Goal: Task Accomplishment & Management: Use online tool/utility

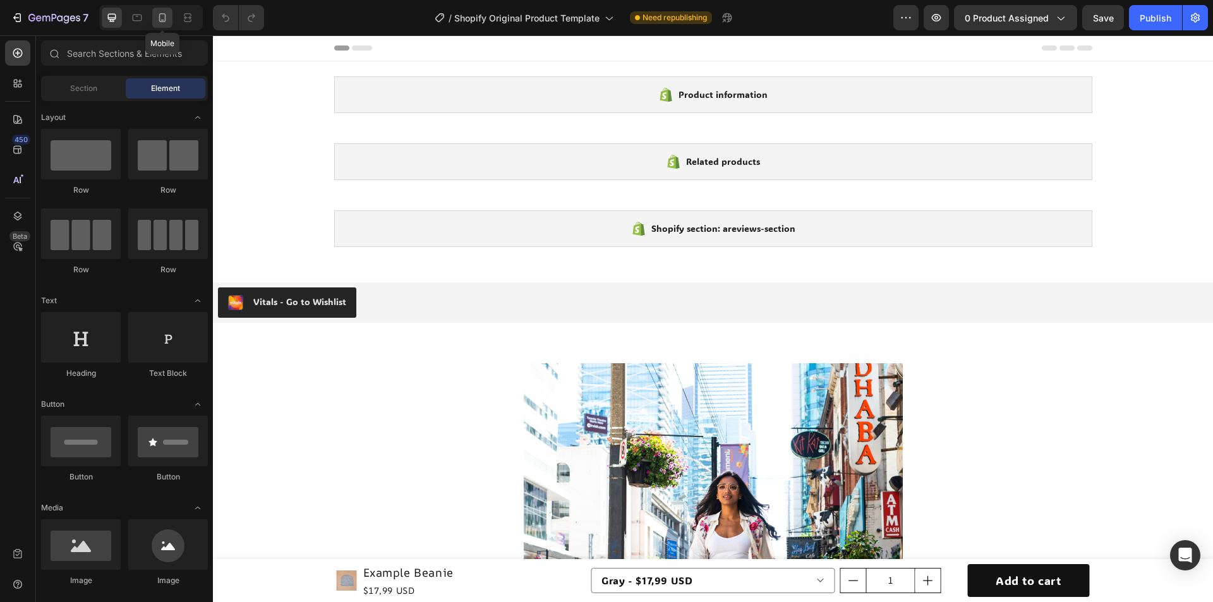
click at [163, 16] on icon at bounding box center [162, 17] width 13 height 13
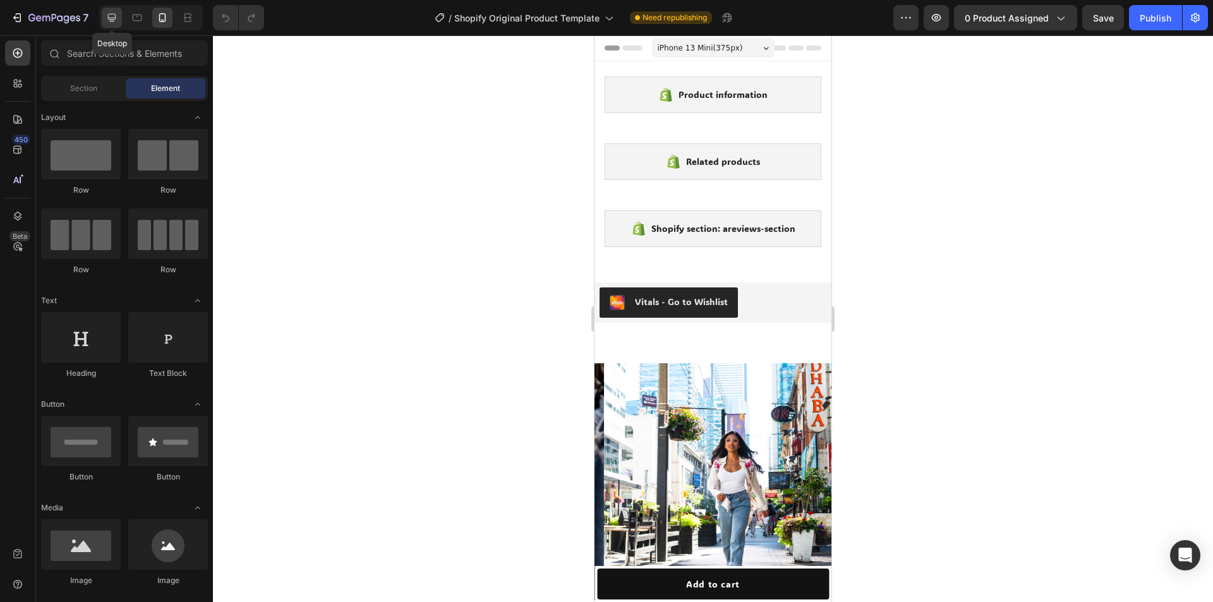
click at [107, 23] on icon at bounding box center [111, 17] width 13 height 13
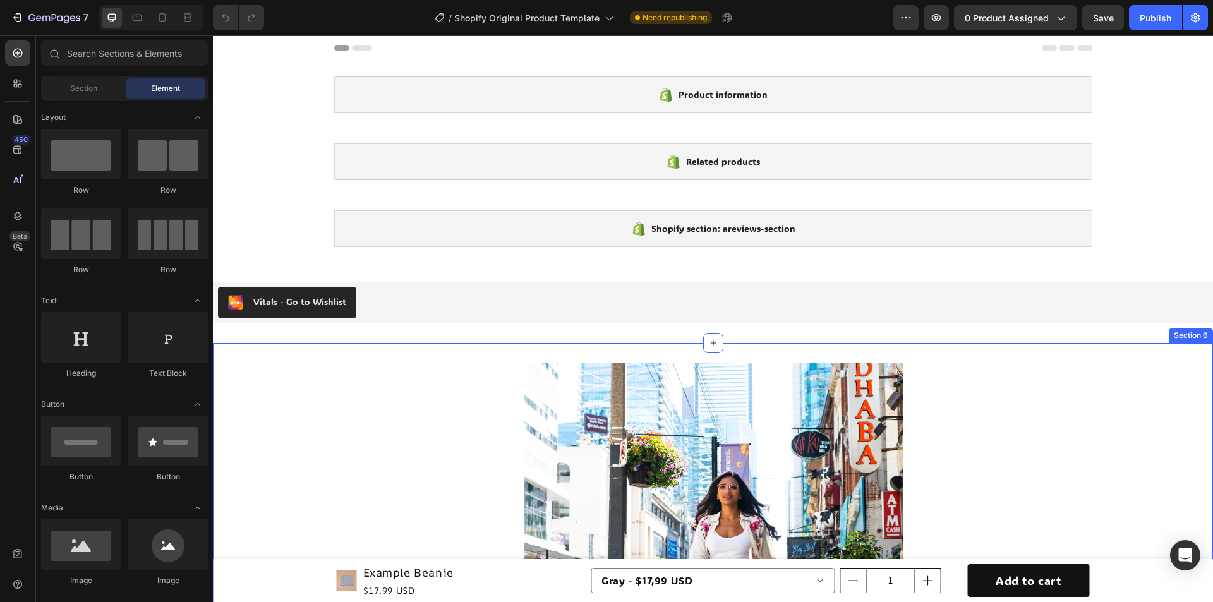
scroll to position [63, 0]
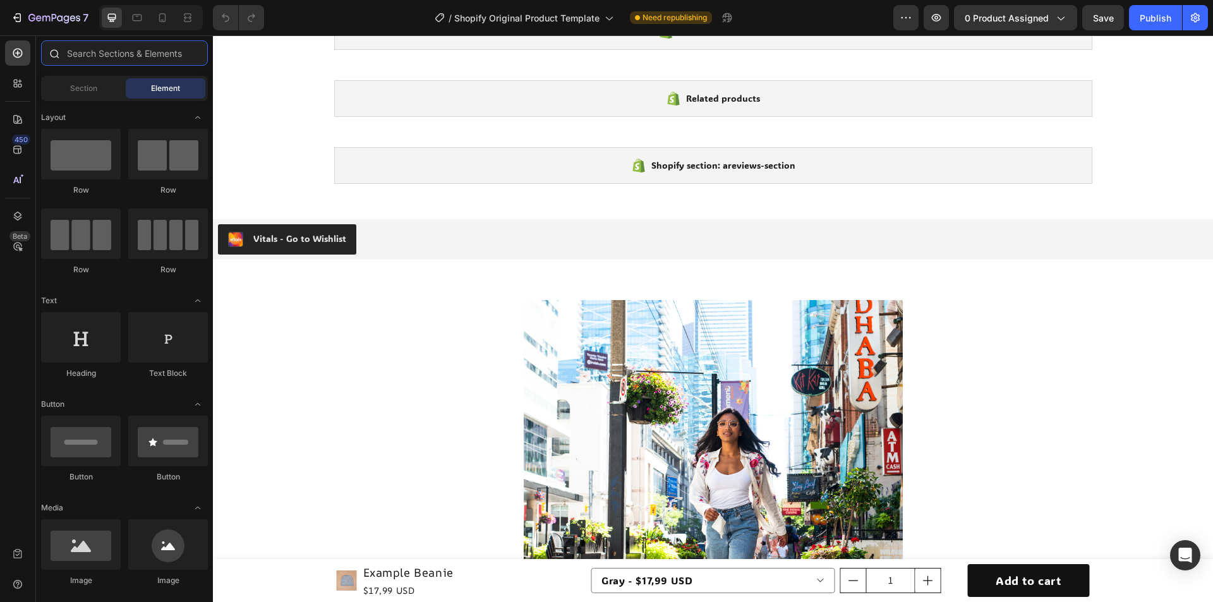
click at [109, 56] on input "text" at bounding box center [124, 52] width 167 height 25
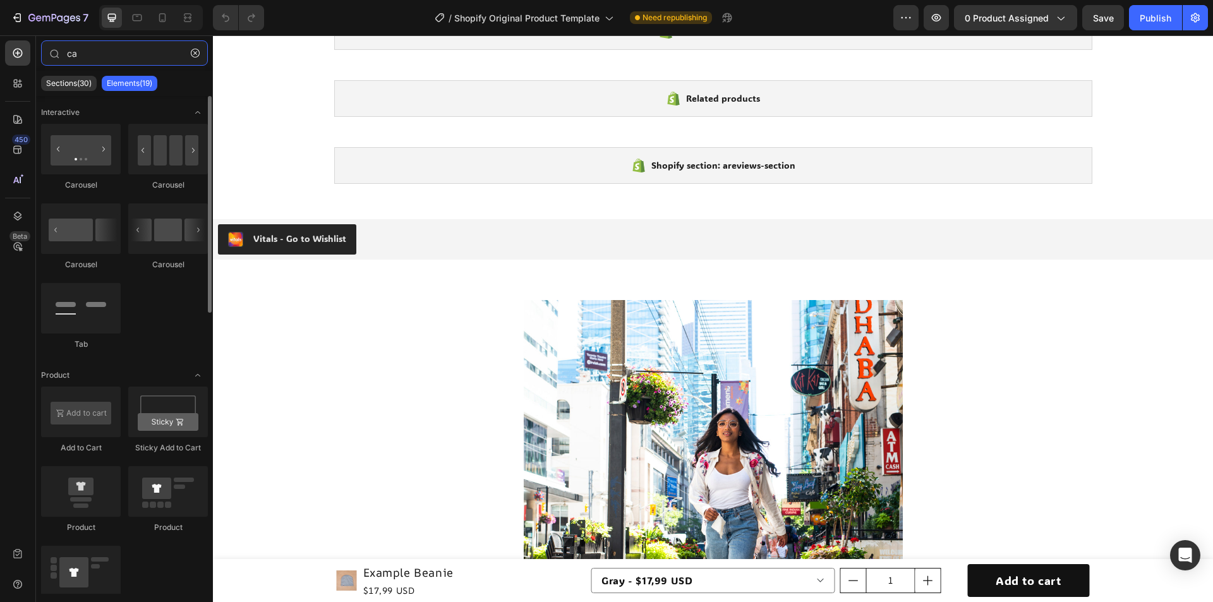
type input "c"
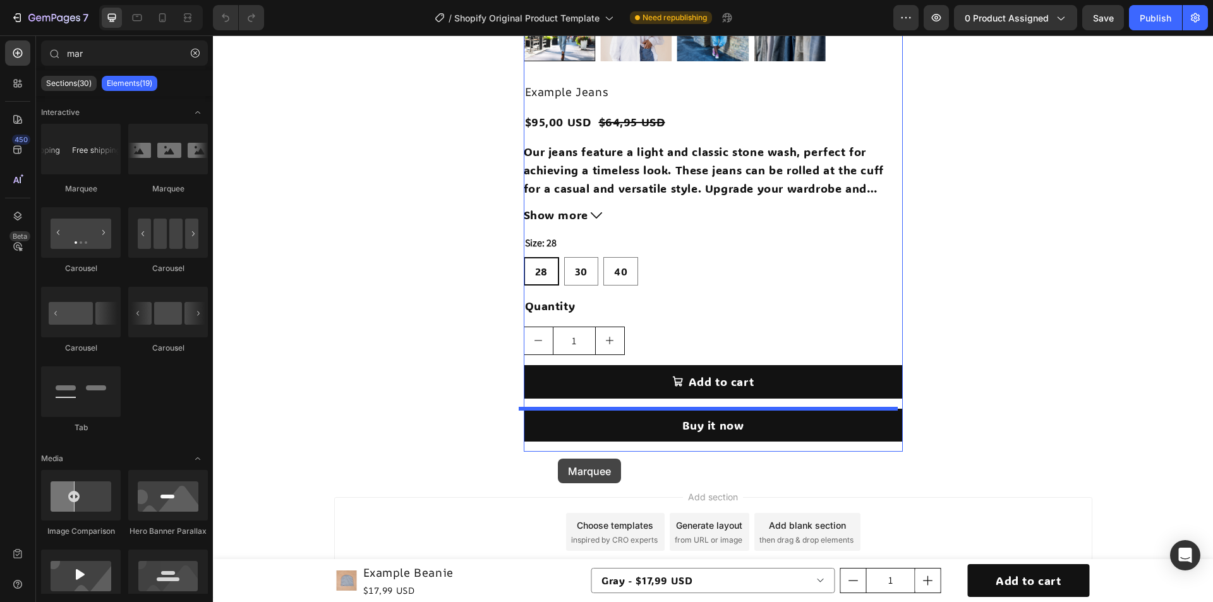
scroll to position [779, 0]
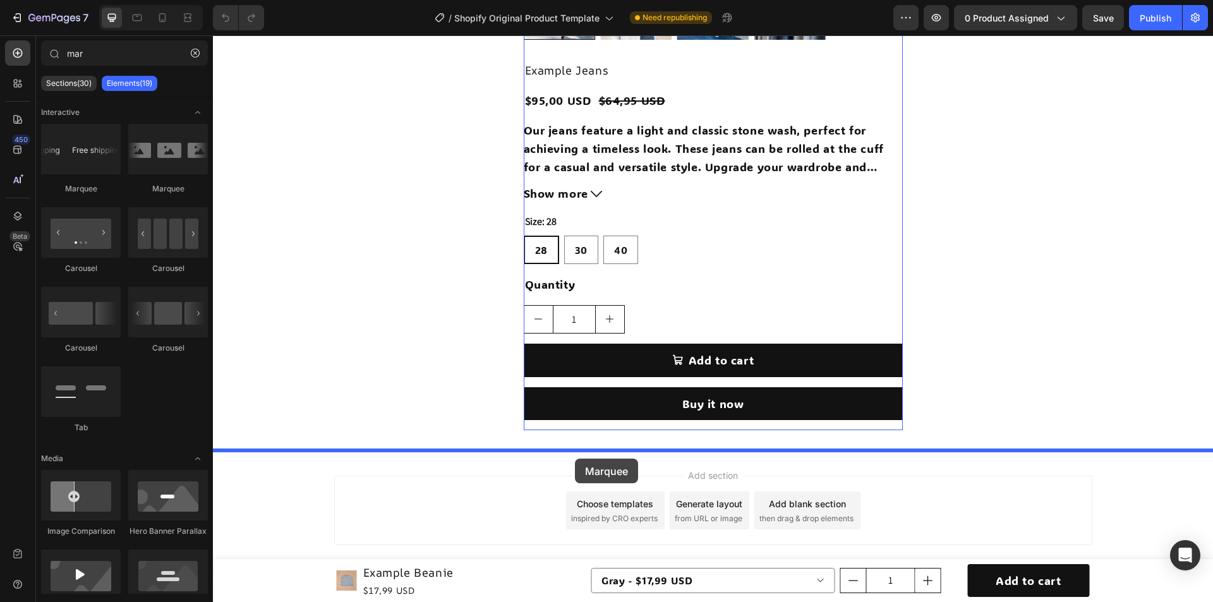
drag, startPoint x: 364, startPoint y: 195, endPoint x: 575, endPoint y: 459, distance: 338.4
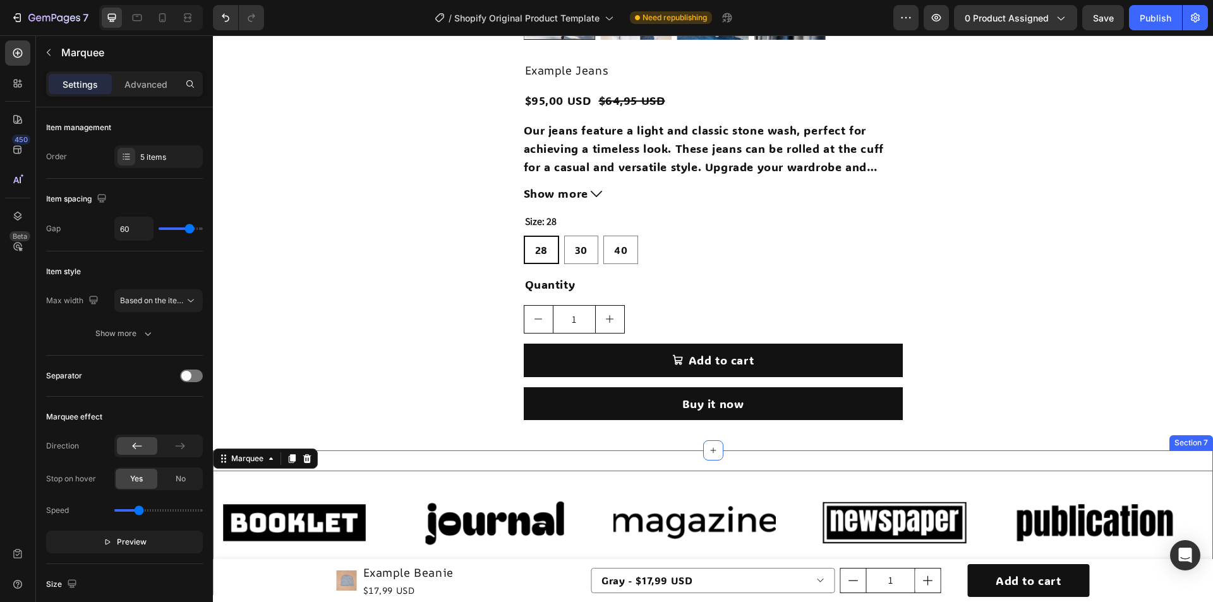
scroll to position [906, 0]
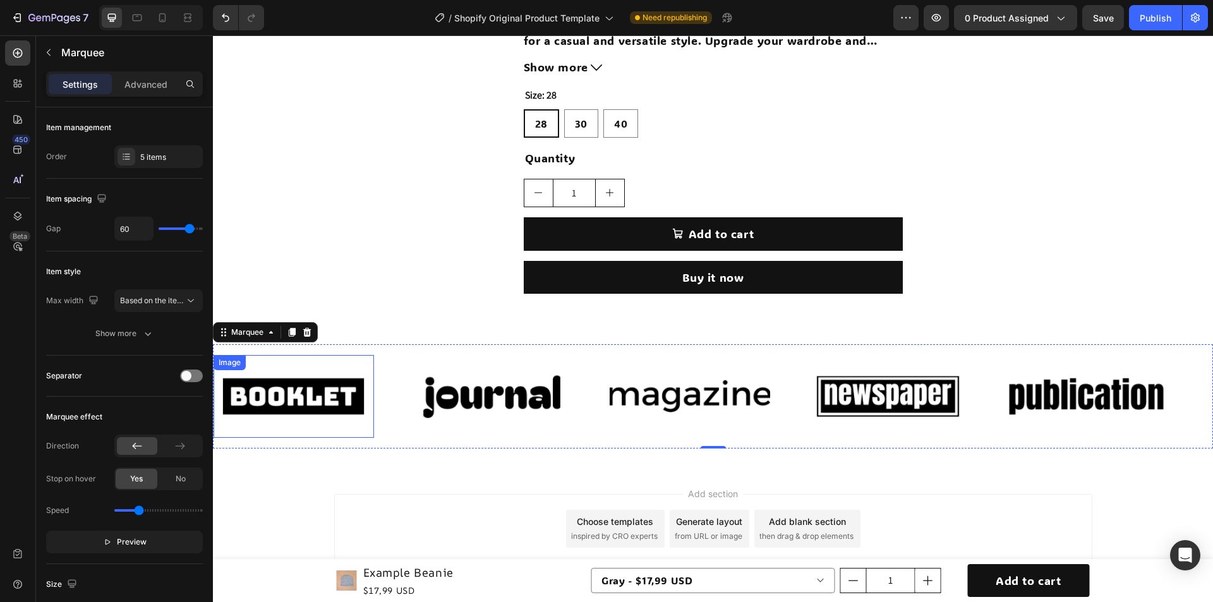
click at [331, 402] on img at bounding box center [293, 397] width 160 height 68
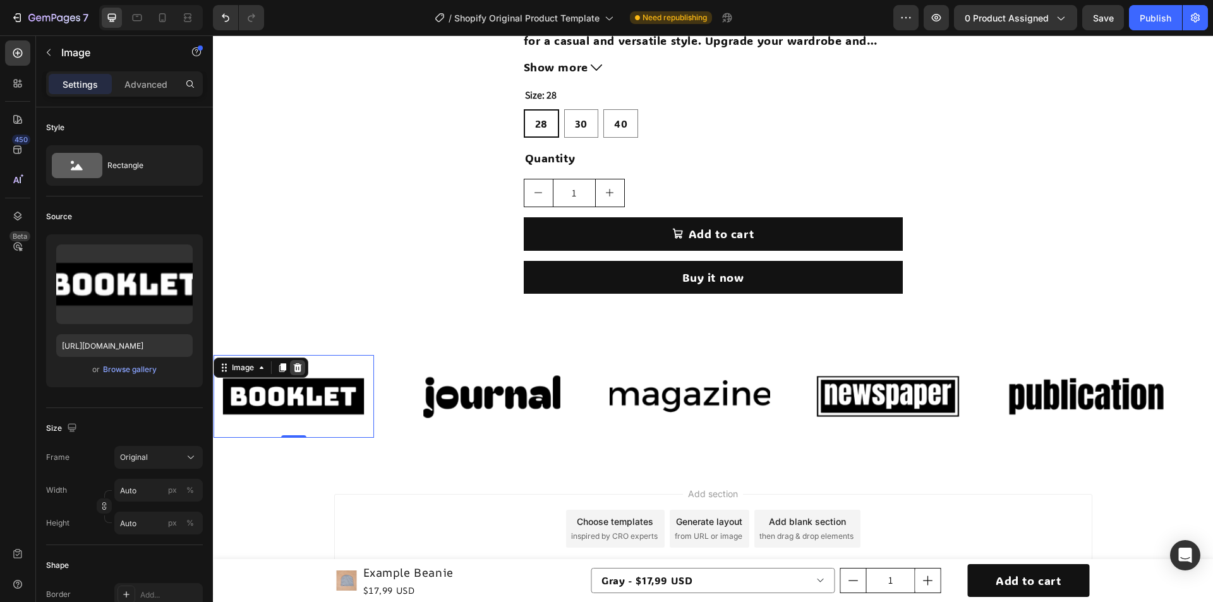
click at [298, 369] on icon at bounding box center [298, 367] width 8 height 9
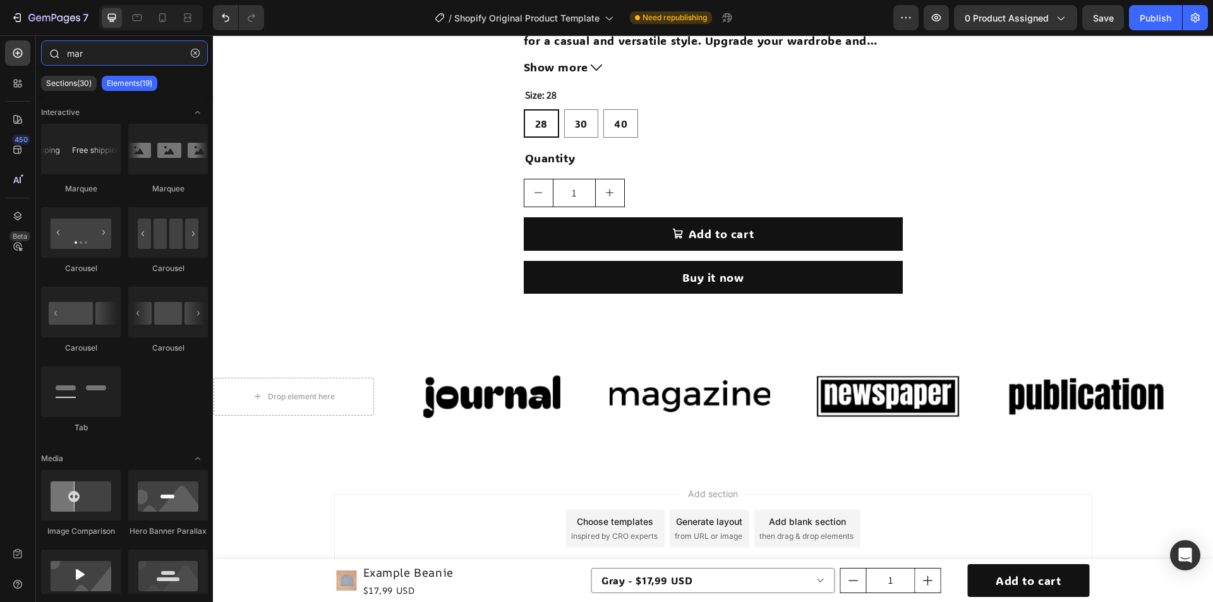
click at [97, 52] on input "mar" at bounding box center [124, 52] width 167 height 25
drag, startPoint x: 45, startPoint y: 48, endPoint x: 0, endPoint y: 46, distance: 44.9
click at [0, 46] on div "450 Beta mar Sections(30) Elements(19) Interactive [GEOGRAPHIC_DATA] [GEOGRAPHI…" at bounding box center [106, 318] width 213 height 567
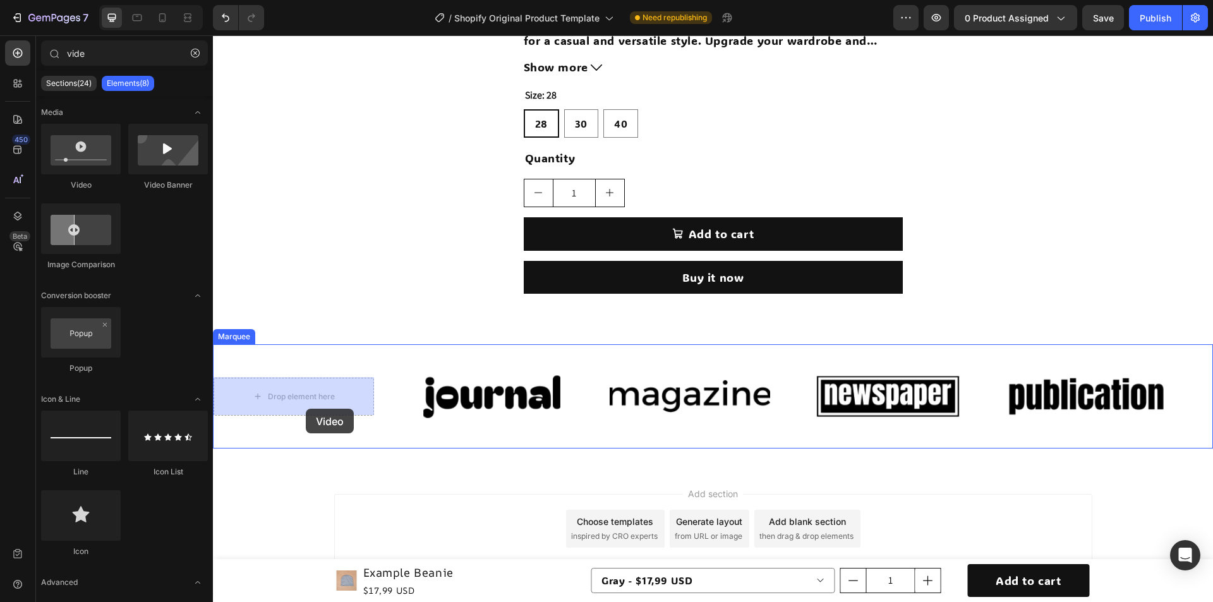
drag, startPoint x: 291, startPoint y: 201, endPoint x: 306, endPoint y: 409, distance: 207.7
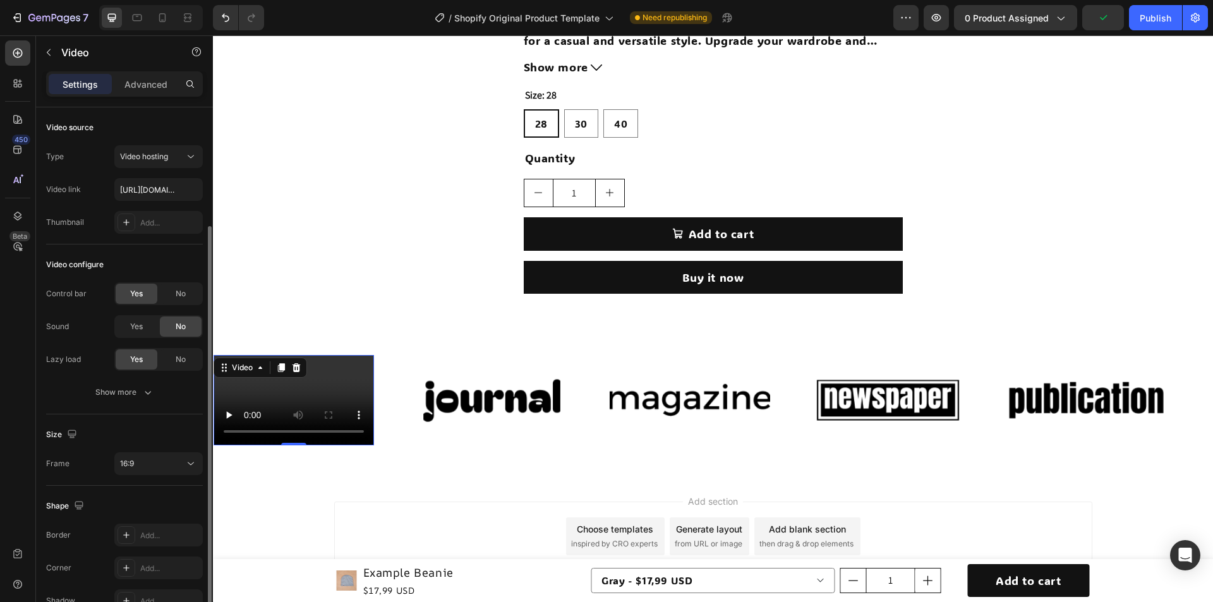
scroll to position [63, 0]
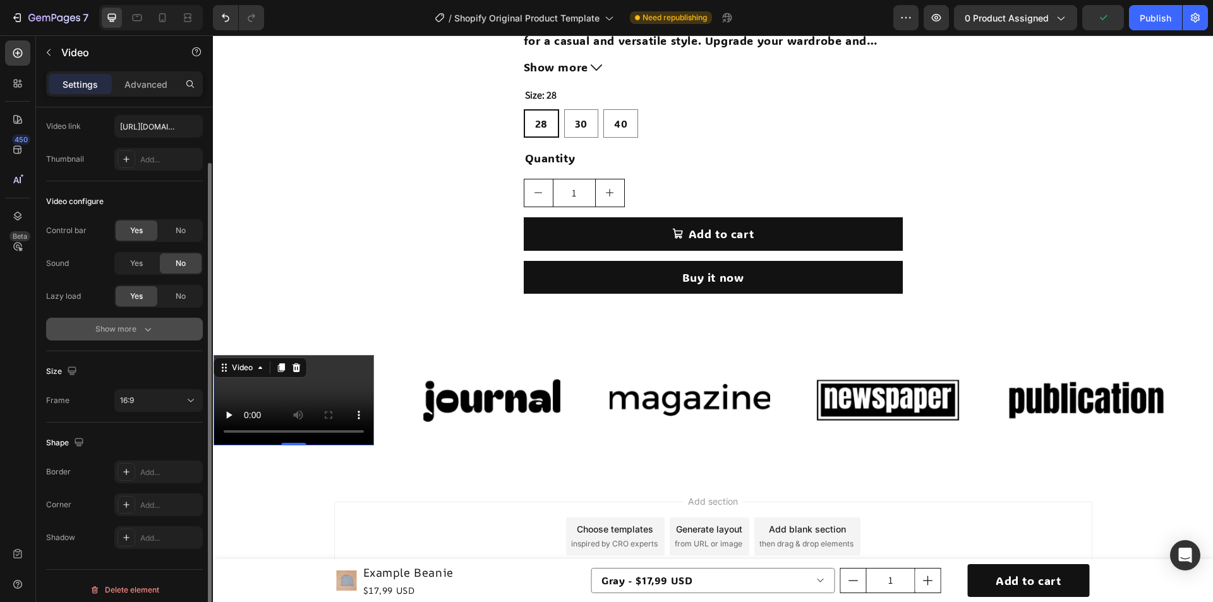
click at [135, 329] on div "Show more" at bounding box center [124, 329] width 59 height 13
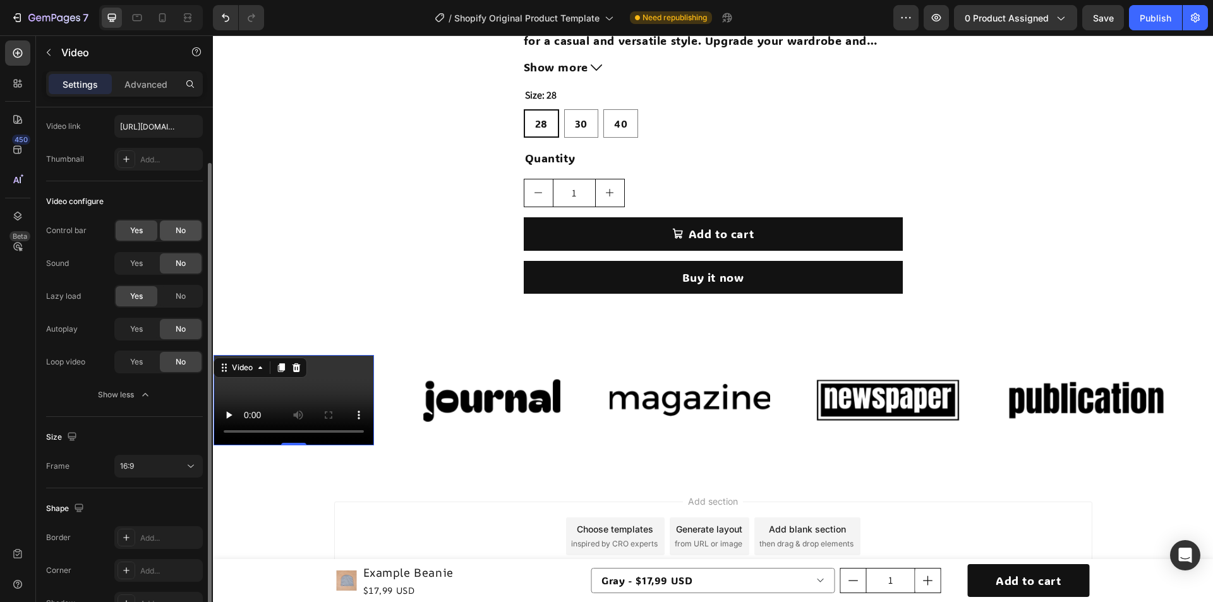
click at [165, 224] on div "No" at bounding box center [181, 230] width 42 height 20
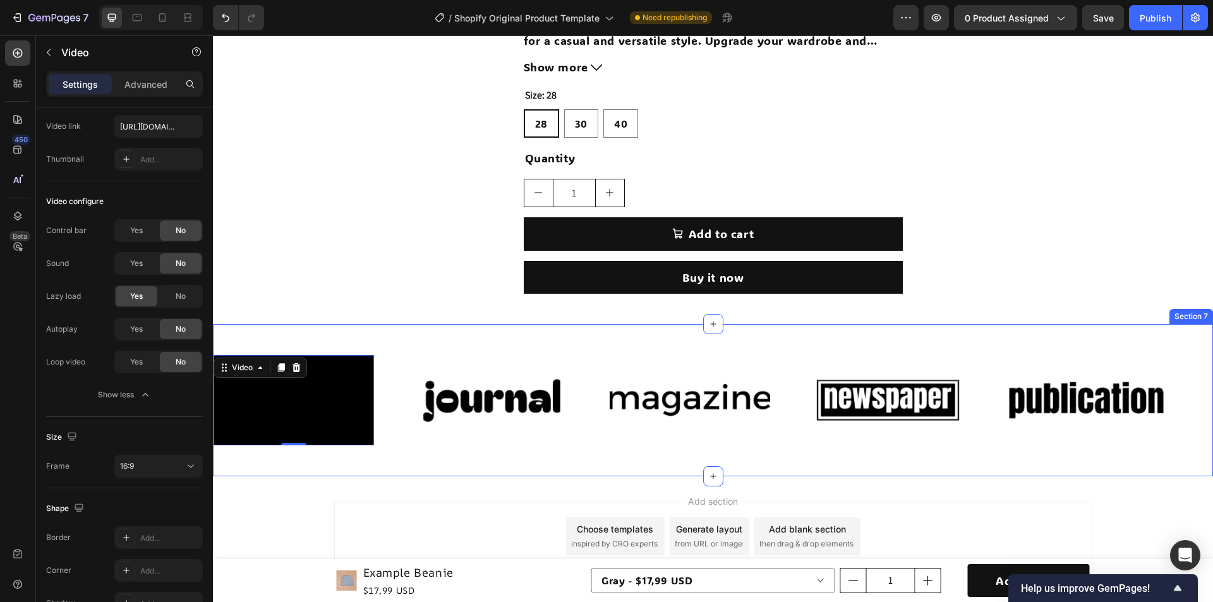
click at [448, 440] on div "Image" at bounding box center [492, 400] width 160 height 83
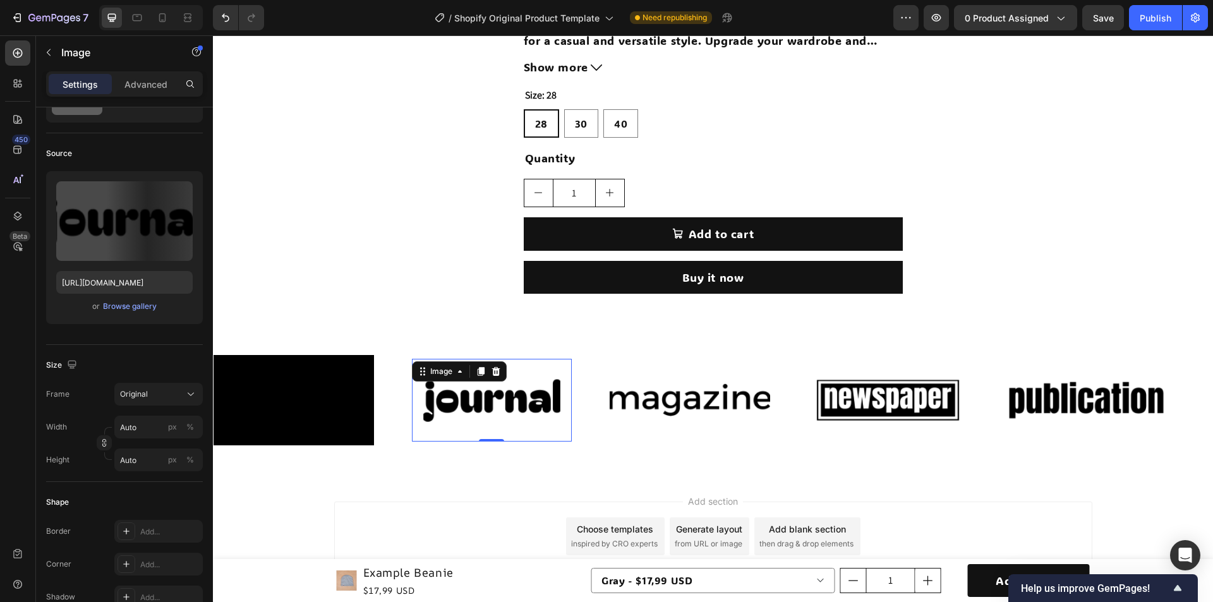
scroll to position [0, 0]
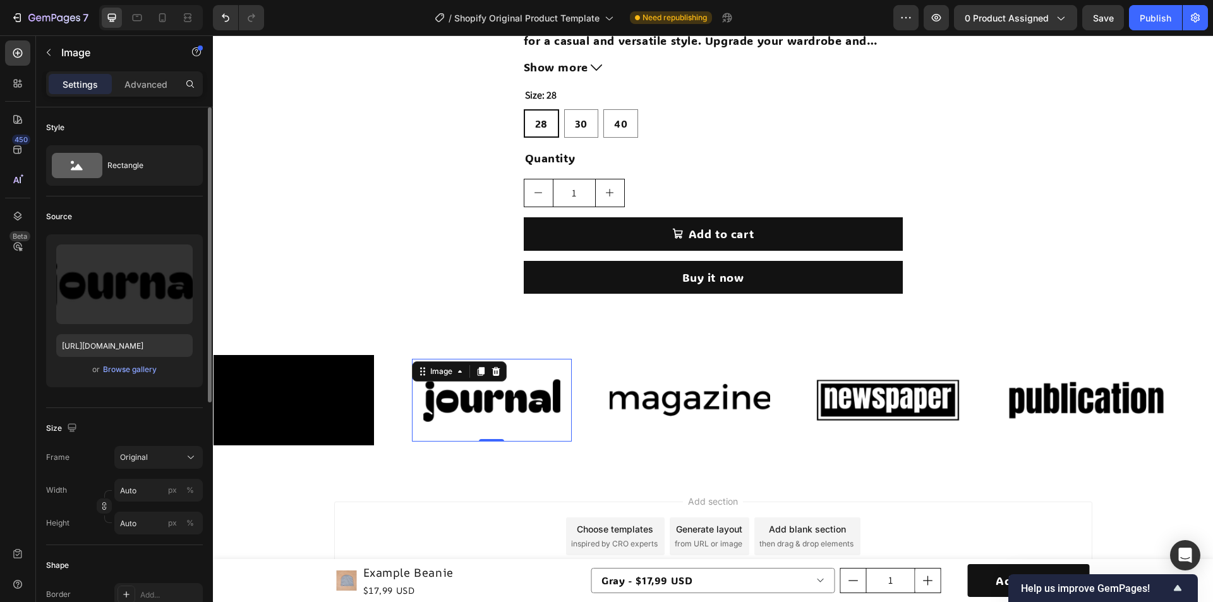
drag, startPoint x: 383, startPoint y: 438, endPoint x: 392, endPoint y: 438, distance: 8.9
click at [385, 438] on div "Video" at bounding box center [312, 400] width 198 height 90
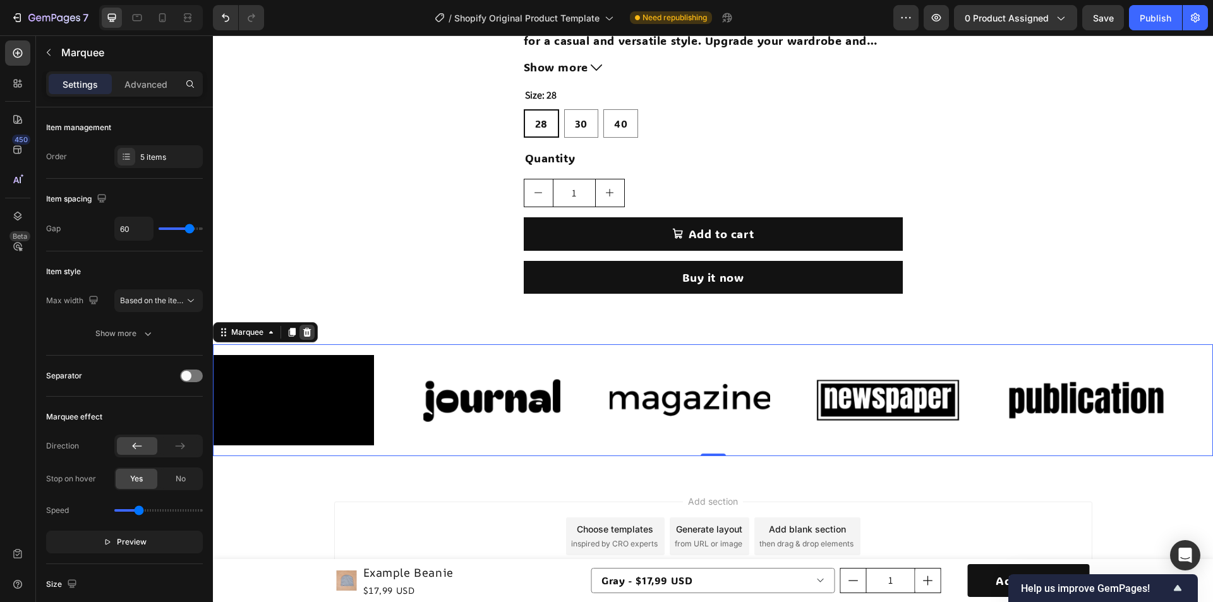
click at [311, 328] on icon at bounding box center [307, 332] width 10 height 10
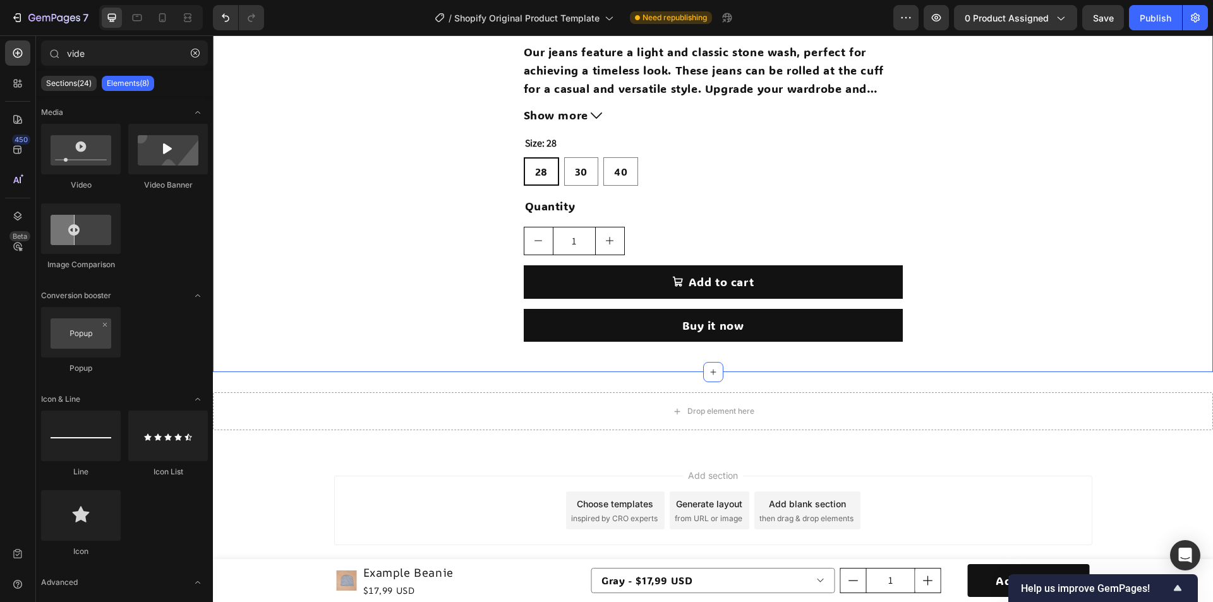
scroll to position [858, 0]
drag, startPoint x: 109, startPoint y: 52, endPoint x: 57, endPoint y: 56, distance: 51.3
click at [57, 56] on div "vide" at bounding box center [124, 55] width 177 height 30
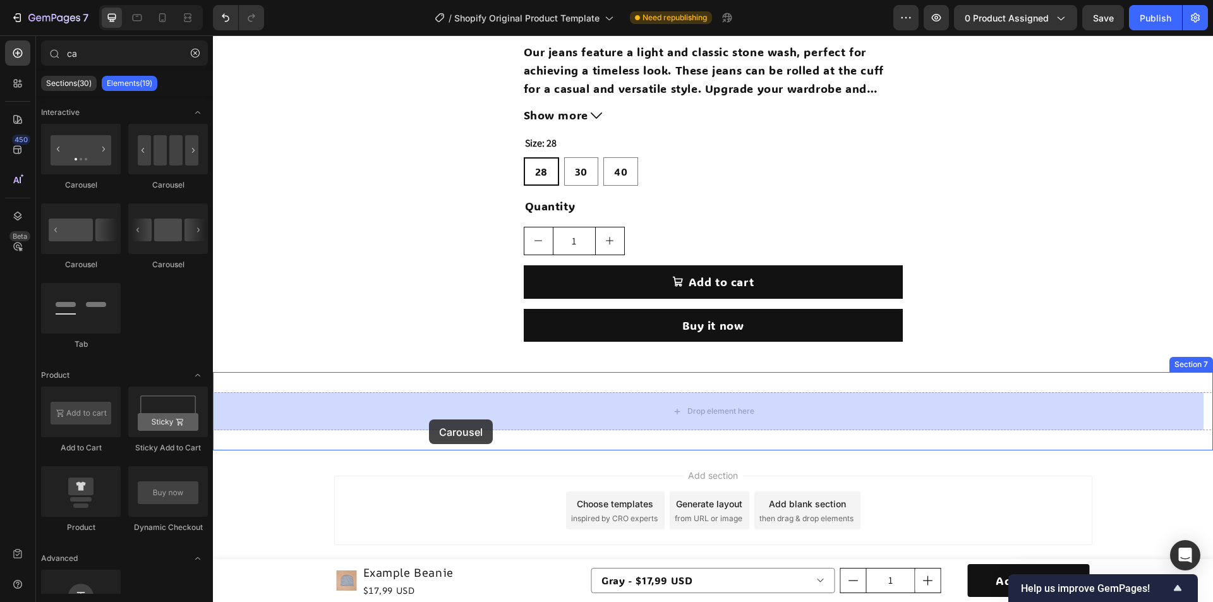
drag, startPoint x: 312, startPoint y: 204, endPoint x: 429, endPoint y: 419, distance: 245.0
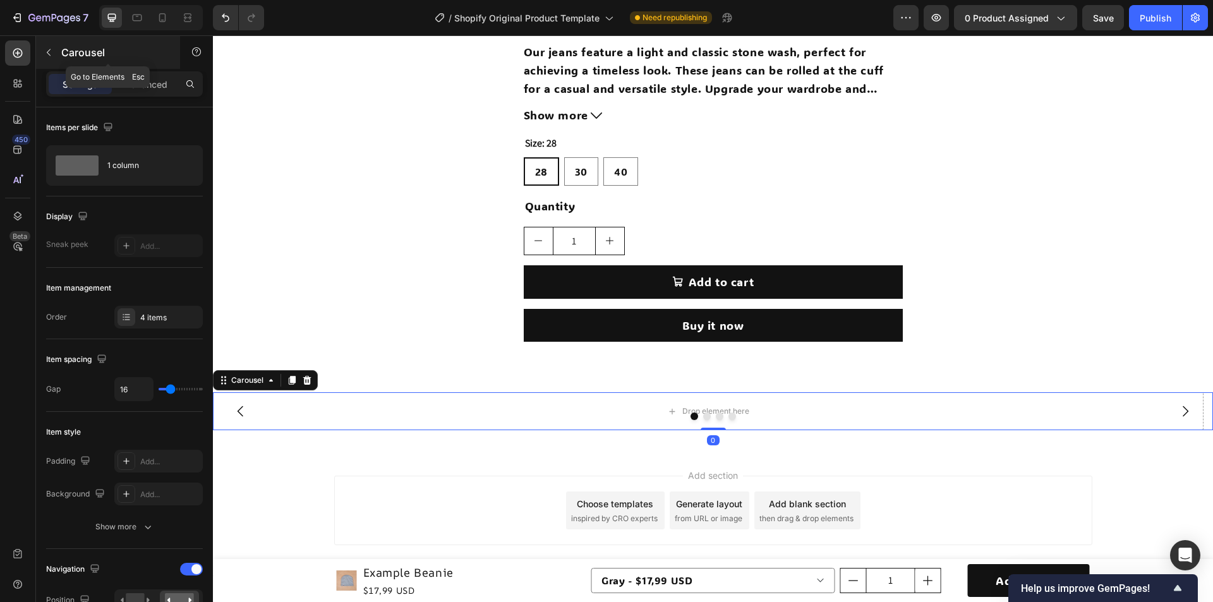
click at [110, 57] on p "Carousel" at bounding box center [114, 52] width 107 height 15
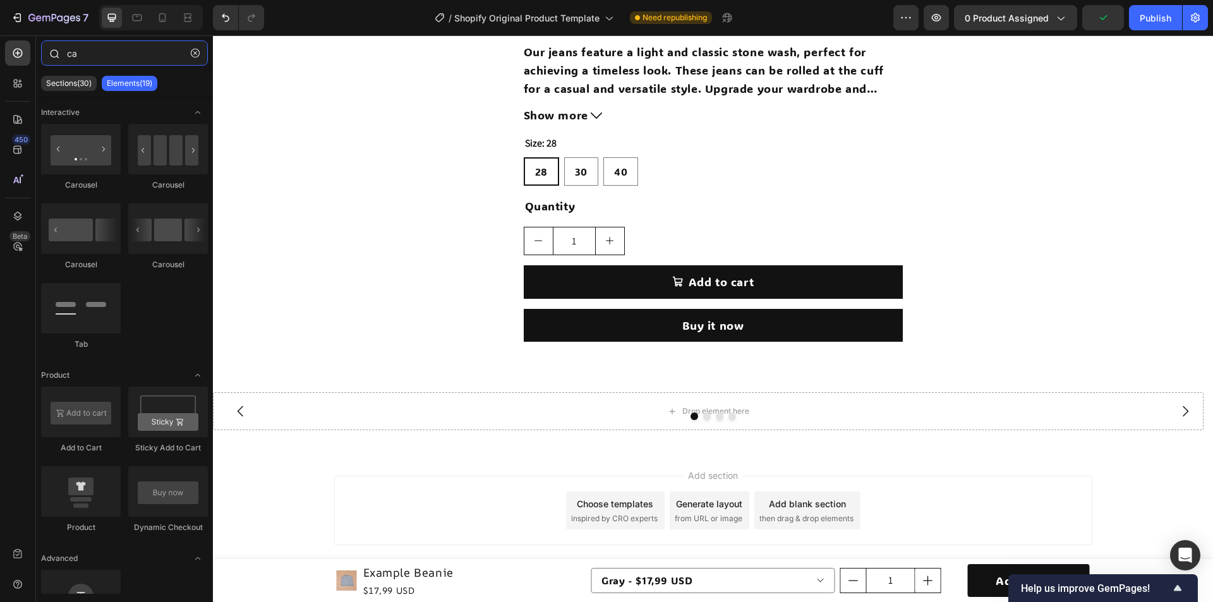
drag, startPoint x: 129, startPoint y: 59, endPoint x: 41, endPoint y: 56, distance: 88.5
click at [41, 56] on div "ca" at bounding box center [124, 55] width 177 height 30
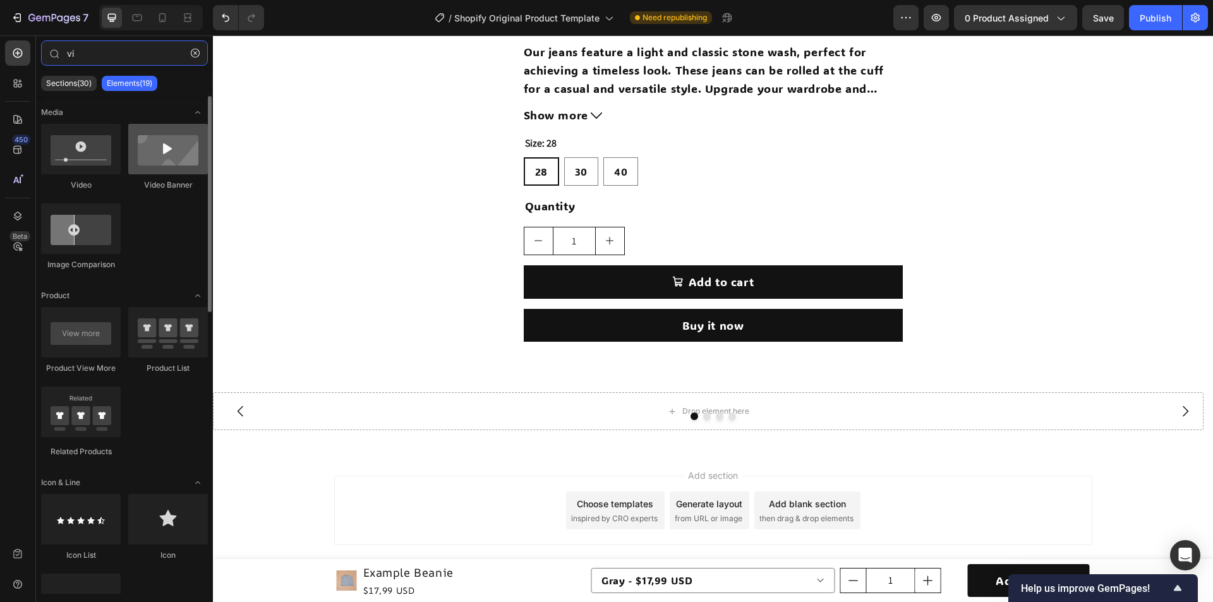
type input "vi"
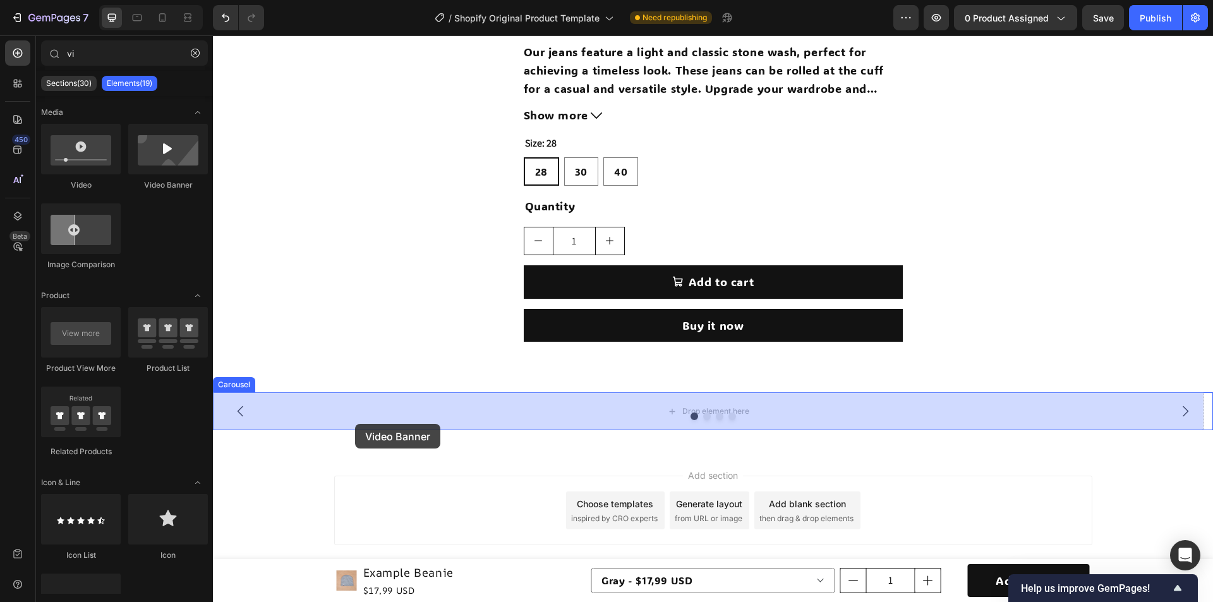
drag, startPoint x: 350, startPoint y: 198, endPoint x: 355, endPoint y: 424, distance: 225.6
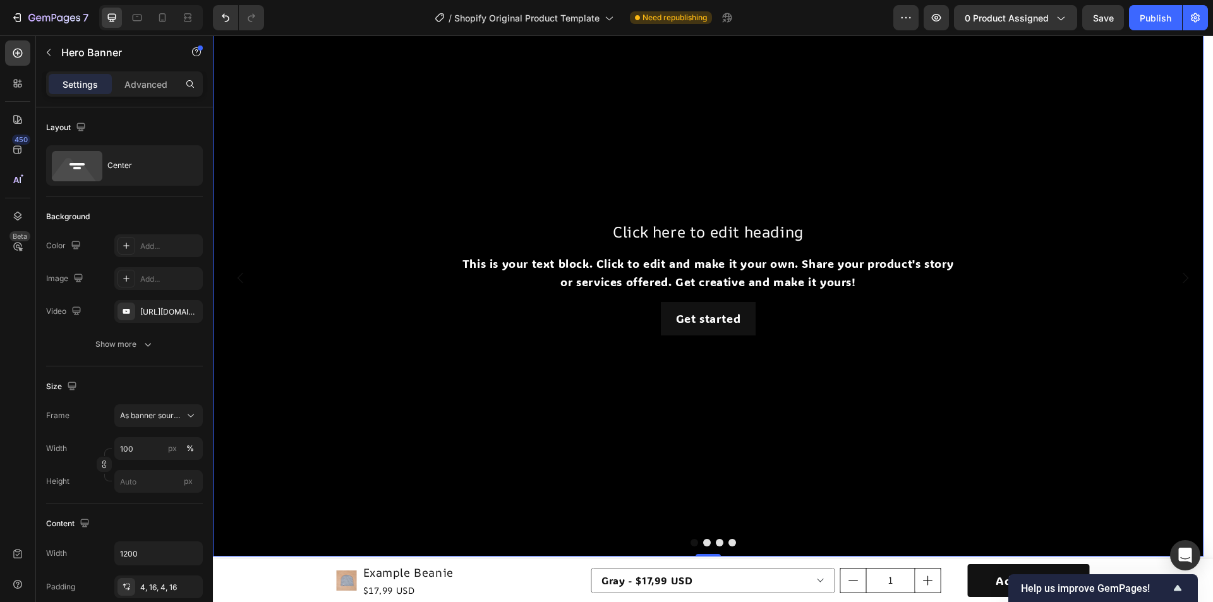
scroll to position [1187, 0]
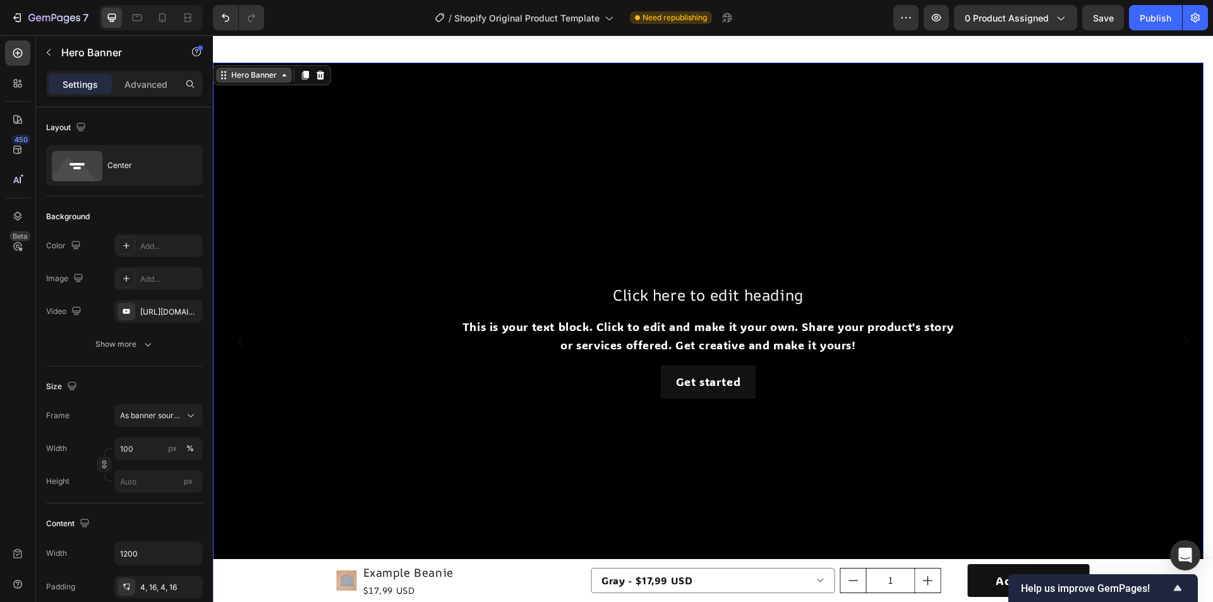
click at [243, 75] on div "Hero Banner" at bounding box center [254, 74] width 51 height 11
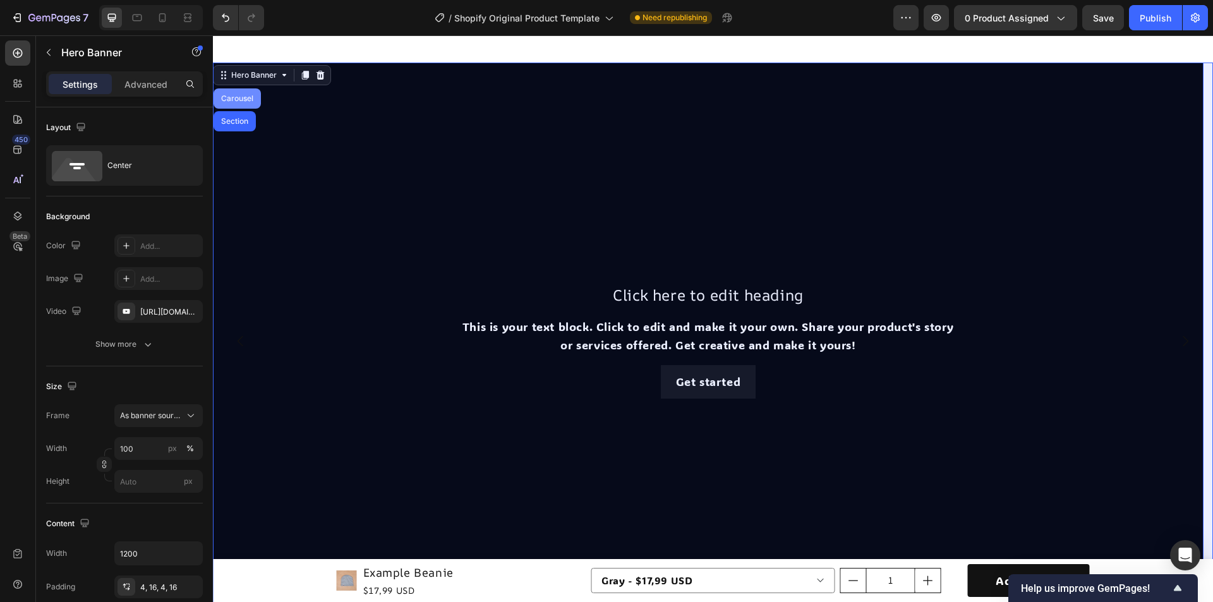
click at [241, 93] on div "Carousel" at bounding box center [236, 98] width 47 height 20
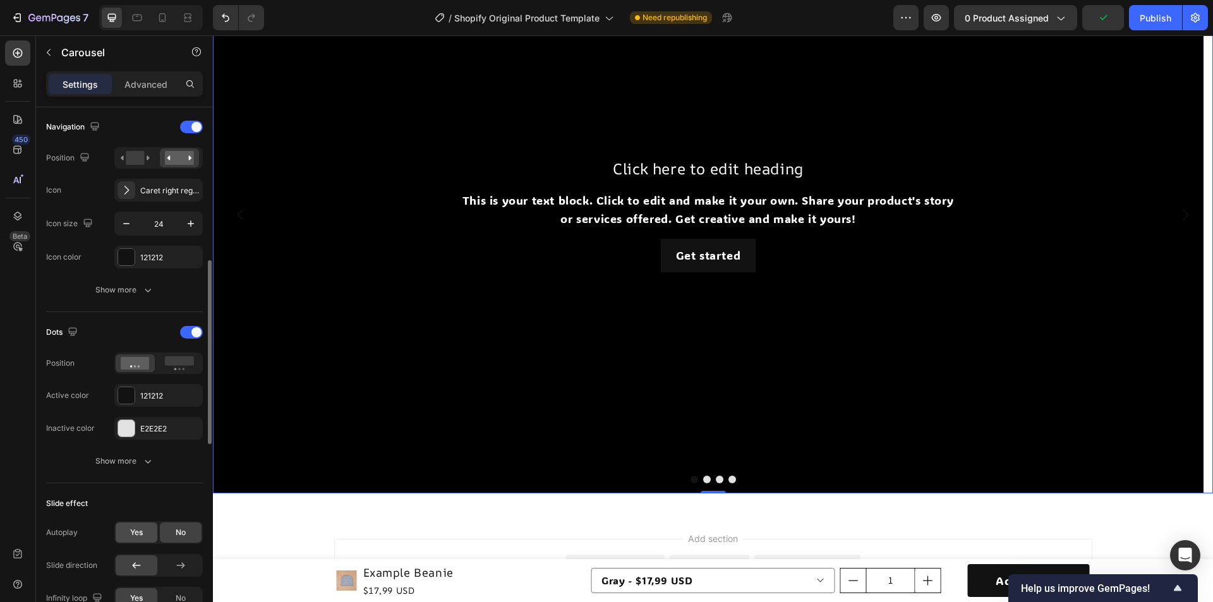
scroll to position [568, 0]
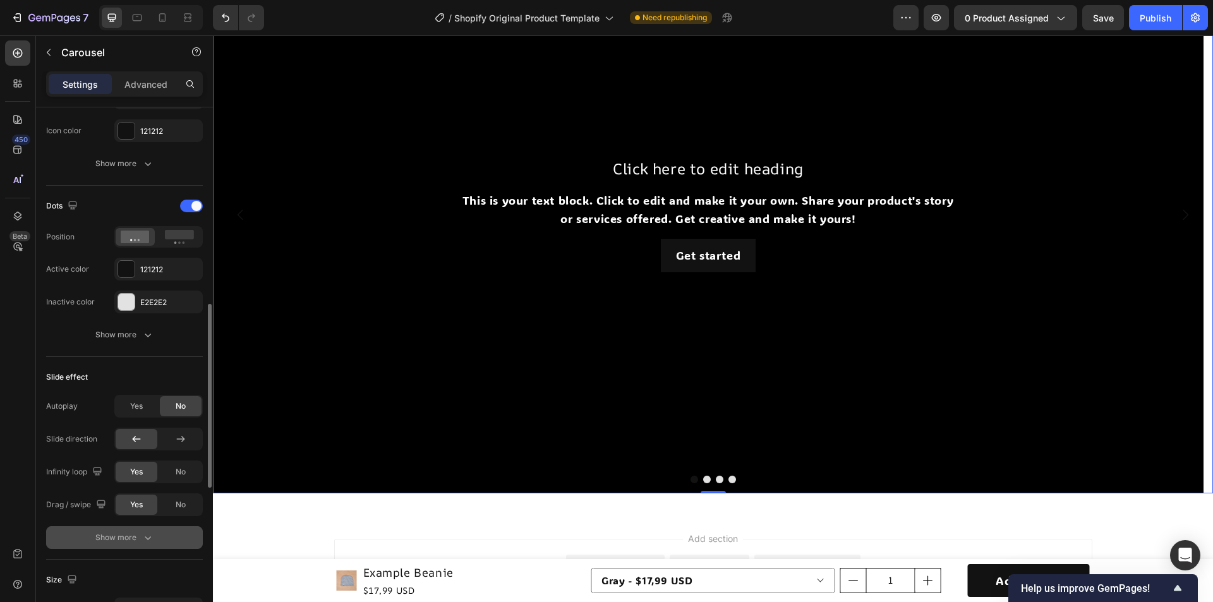
click at [120, 546] on button "Show more" at bounding box center [124, 537] width 157 height 23
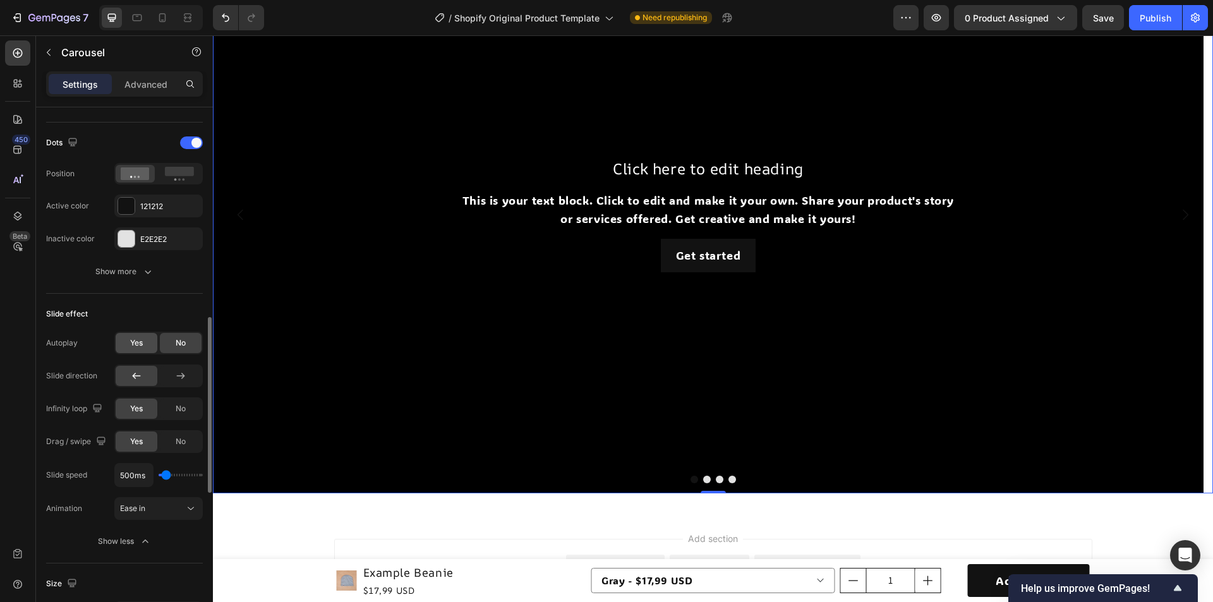
click at [136, 347] on span "Yes" at bounding box center [136, 342] width 13 height 11
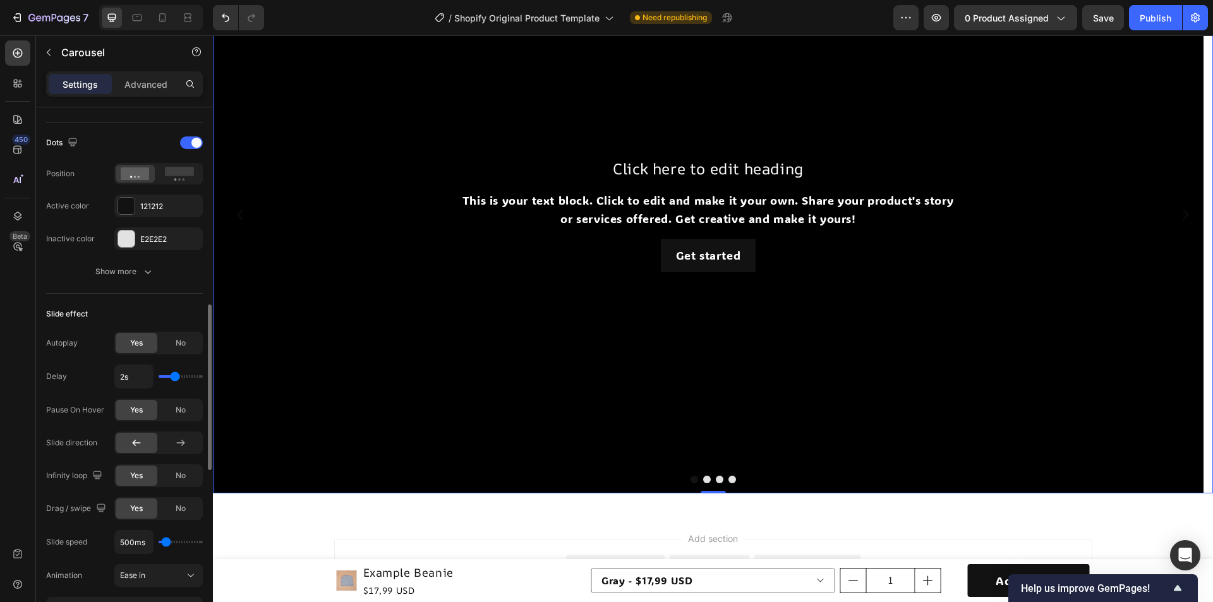
type input "2.6s"
type input "2.6"
type input "2.8s"
type input "2.8"
type input "2.9s"
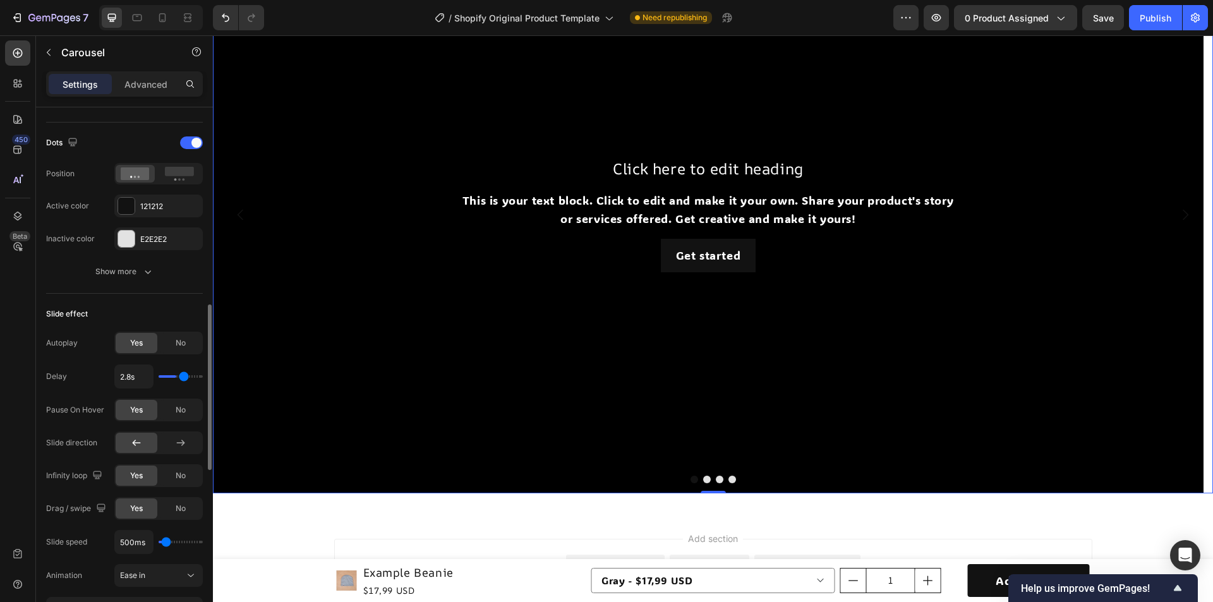
type input "2.9"
type input "2.4s"
type input "2.4"
type input "2.2s"
type input "2.2"
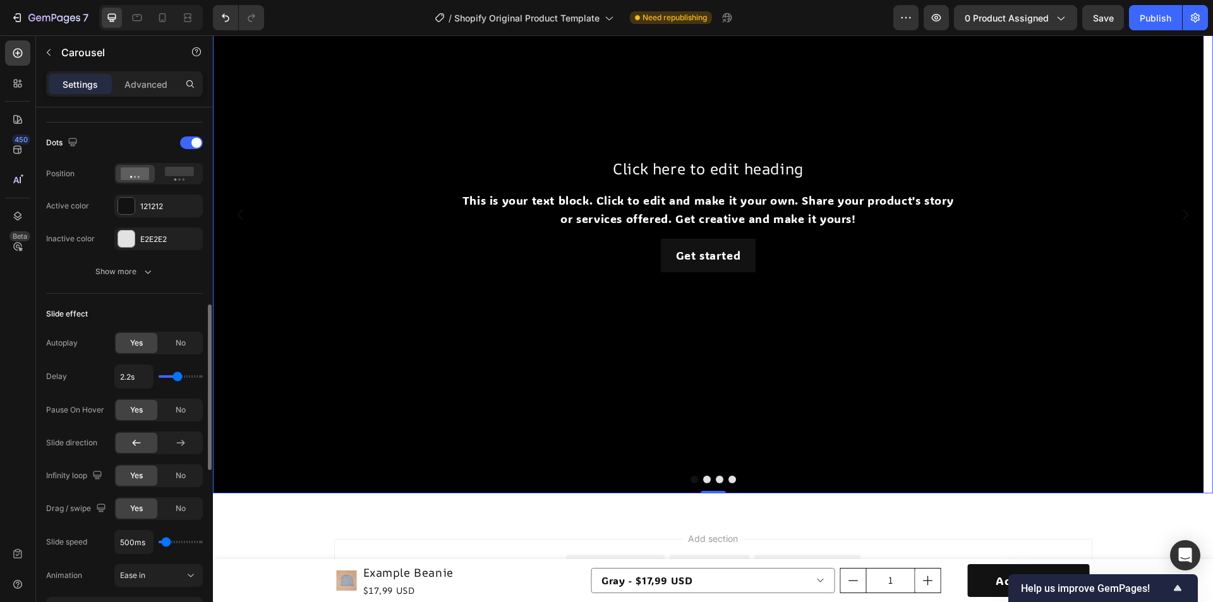
type input "2.3s"
type input "2.3"
type input "2.4s"
type input "2.4"
type input "2.6s"
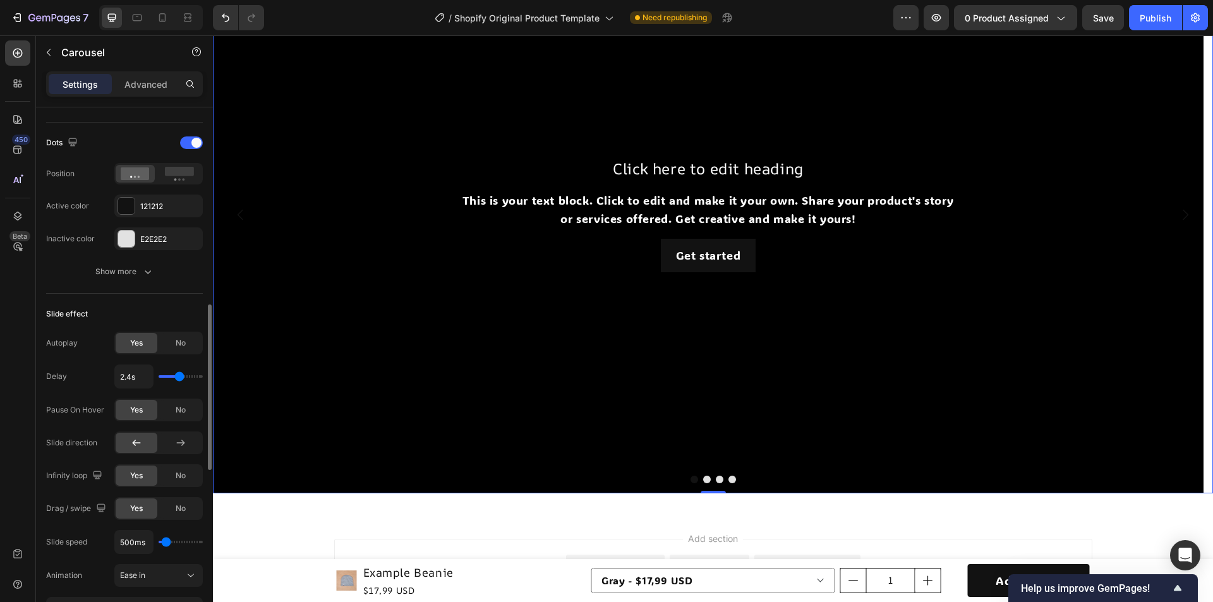
type input "2.6"
type input "2.7s"
type input "2.7"
type input "2.6s"
type input "2.6"
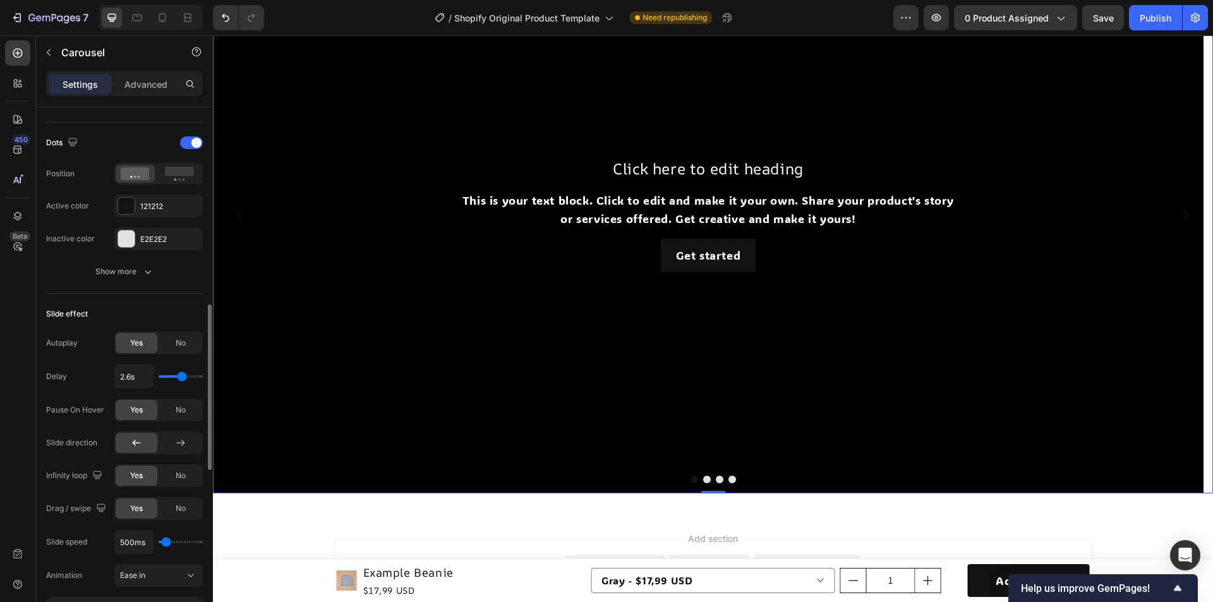
type input "2.5s"
type input "2.5"
type input "2.4s"
type input "2.4"
type input "2.9s"
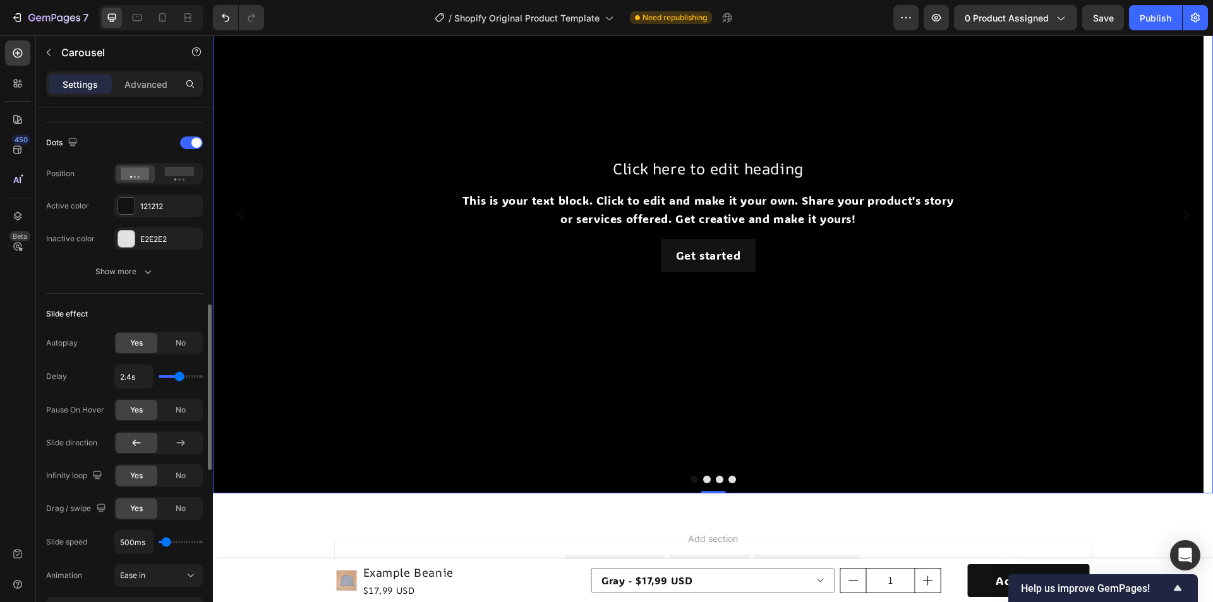
type input "2.9"
type input "2.6s"
type input "2.6"
type input "2.4s"
type input "2.4"
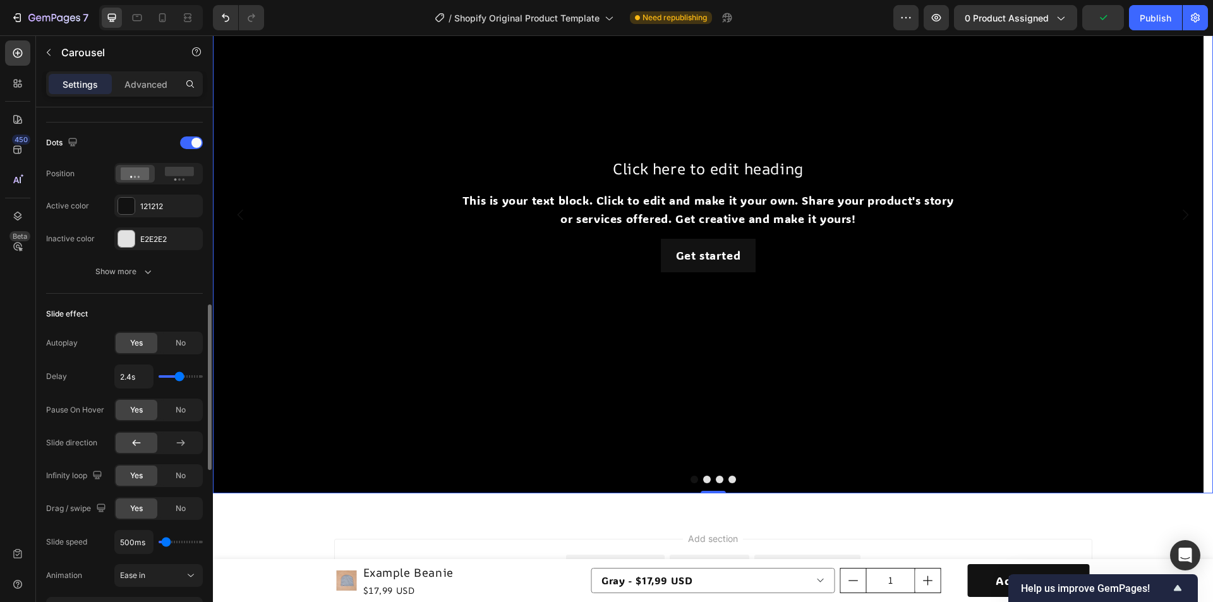
type input "2.5s"
type input "2.5"
click at [181, 378] on input "range" at bounding box center [181, 376] width 44 height 3
